Goal: Task Accomplishment & Management: Manage account settings

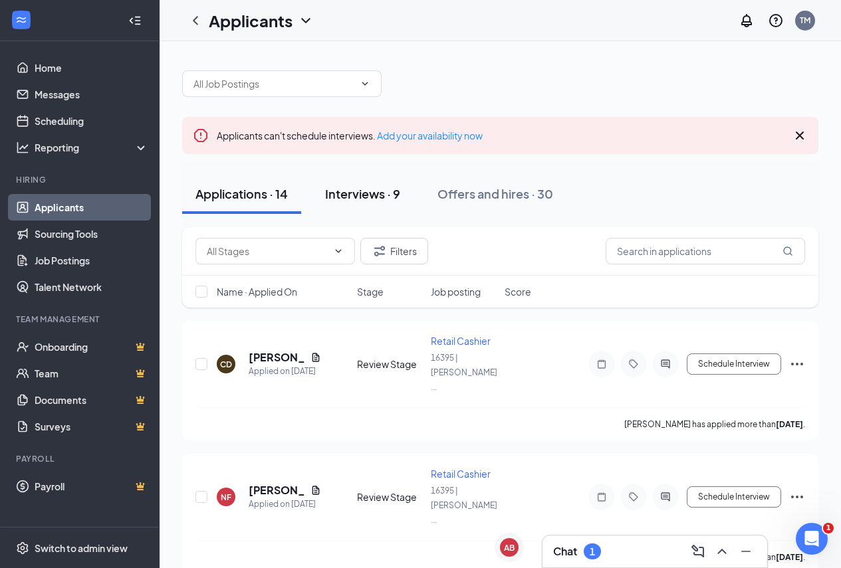
click at [369, 195] on div "Interviews · 9" at bounding box center [362, 193] width 75 height 17
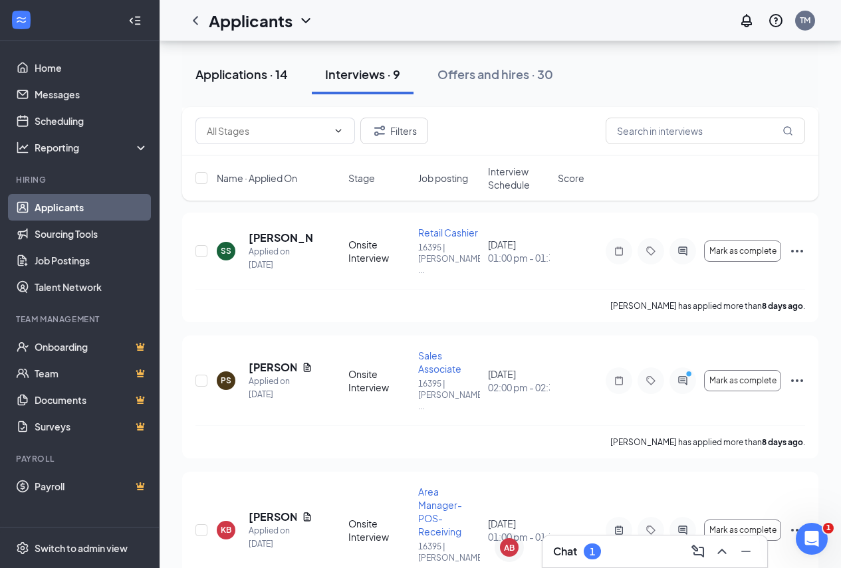
scroll to position [492, 0]
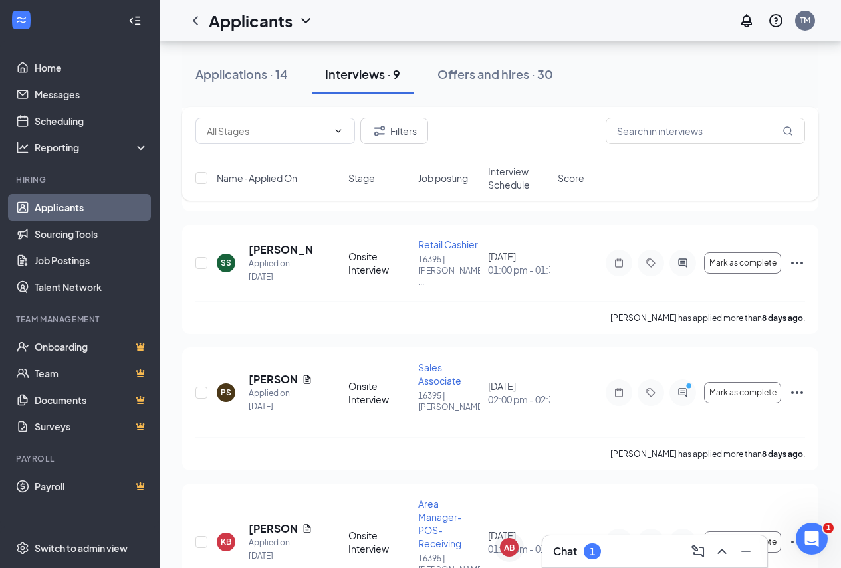
click at [82, 204] on link "Applicants" at bounding box center [92, 207] width 114 height 27
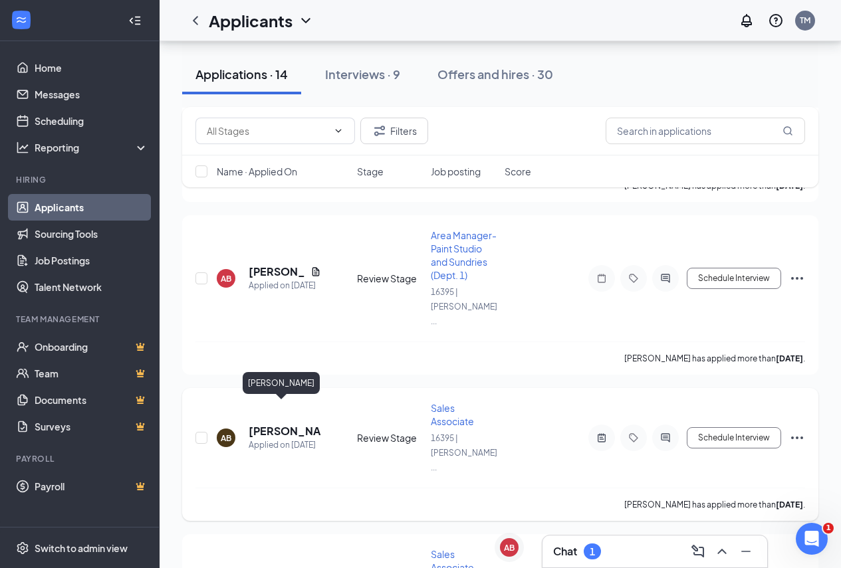
scroll to position [1412, 0]
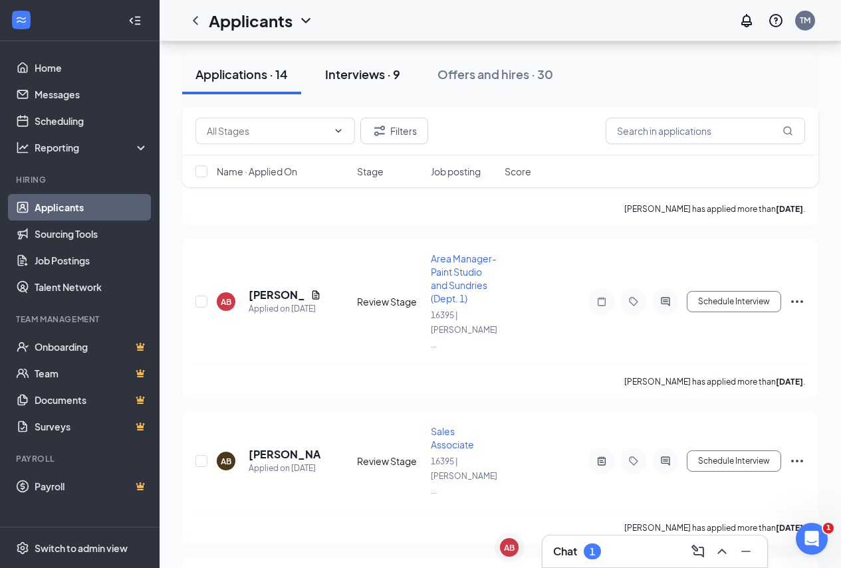
click at [358, 65] on button "Interviews · 9" at bounding box center [363, 74] width 102 height 40
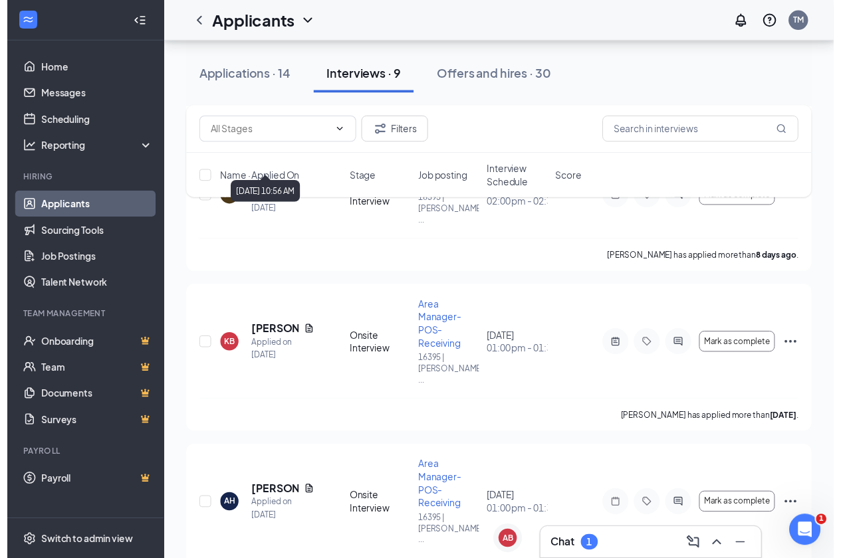
scroll to position [731, 0]
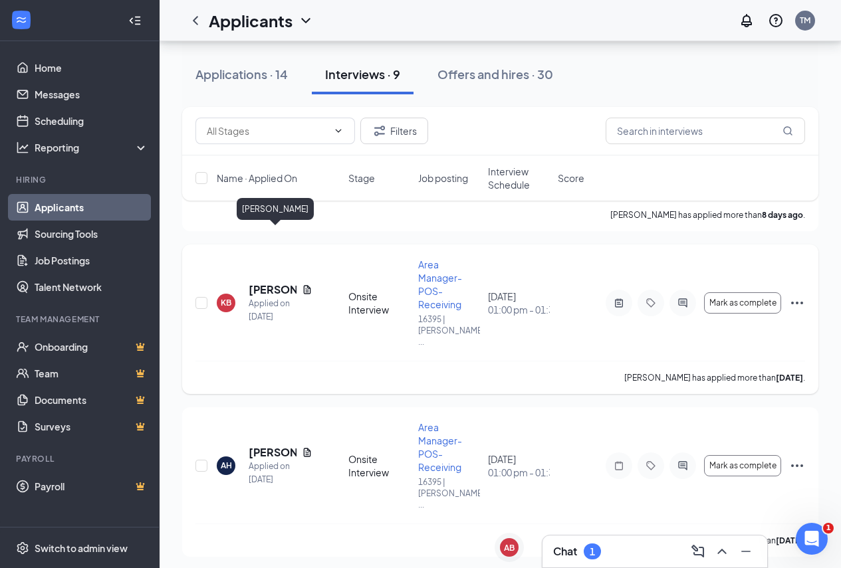
click at [274, 282] on h5 "[PERSON_NAME]" at bounding box center [273, 289] width 48 height 15
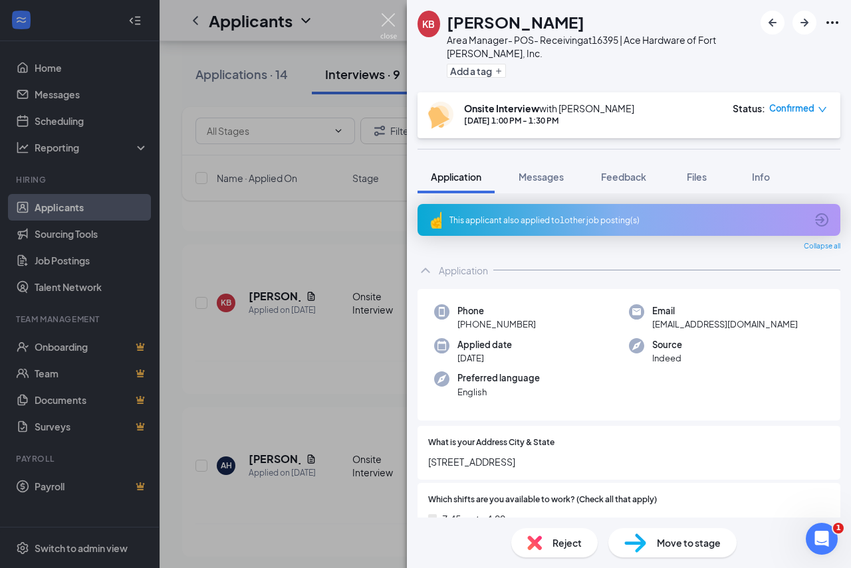
click at [386, 17] on img at bounding box center [388, 26] width 17 height 26
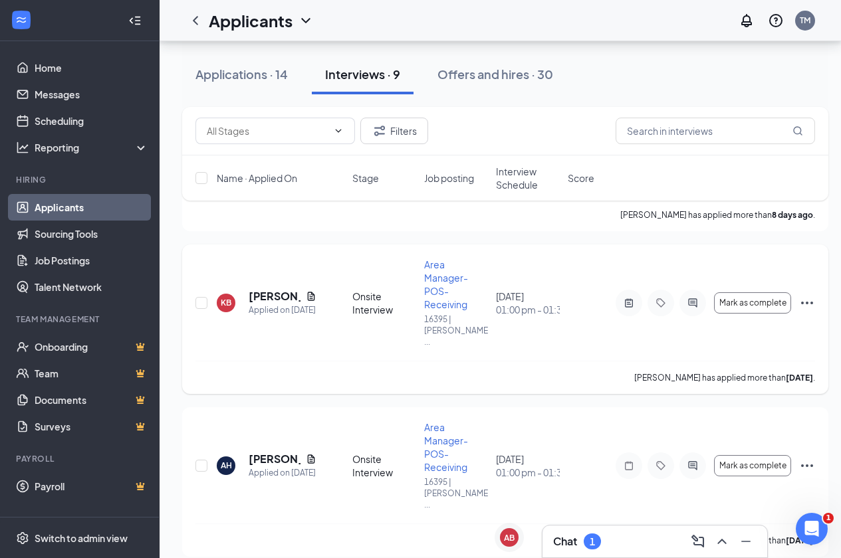
click at [805, 295] on icon "Ellipses" at bounding box center [807, 303] width 16 height 16
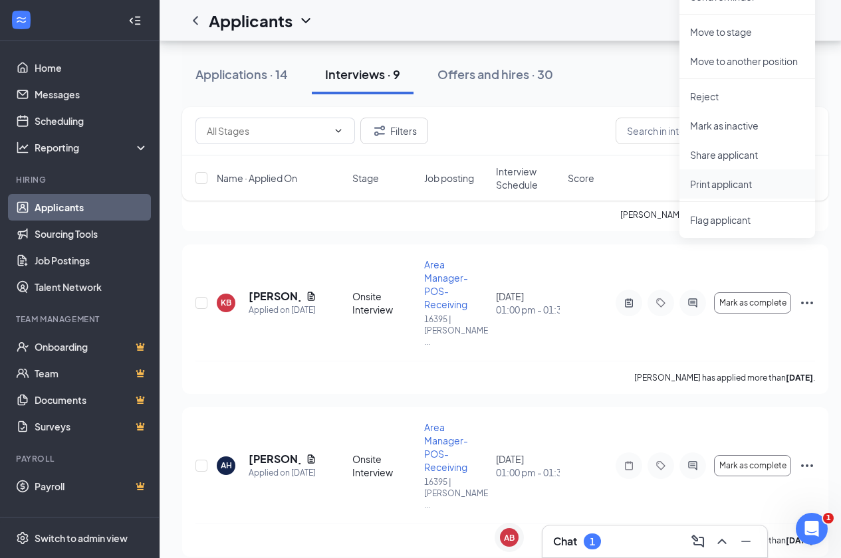
click at [704, 188] on p "Print applicant" at bounding box center [747, 183] width 114 height 13
